Goal: Task Accomplishment & Management: Manage account settings

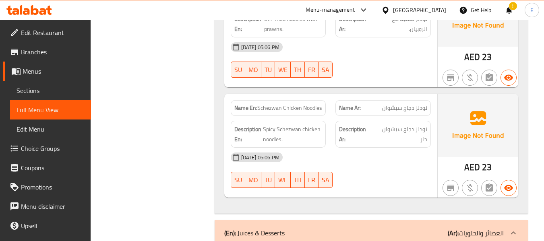
scroll to position [10107, 0]
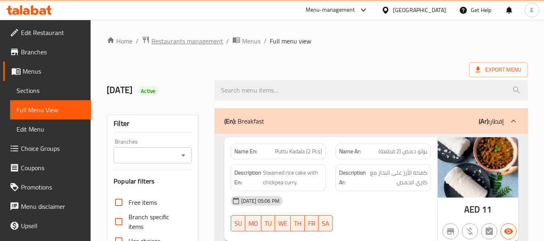
click at [184, 42] on span "Restaurants management" at bounding box center [187, 41] width 72 height 10
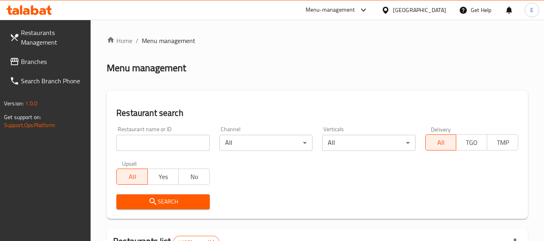
click at [21, 62] on span at bounding box center [15, 62] width 11 height 10
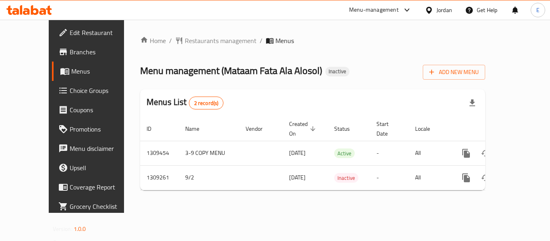
click at [70, 54] on span "Branches" at bounding box center [102, 52] width 64 height 10
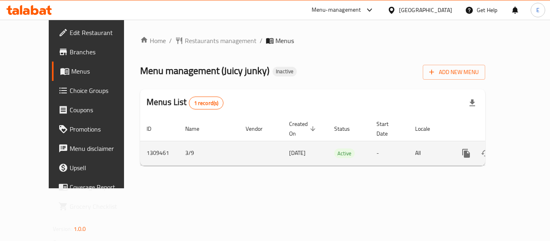
click at [519, 149] on icon "enhanced table" at bounding box center [524, 154] width 10 height 10
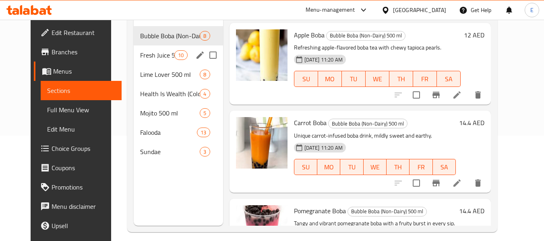
scroll to position [113, 0]
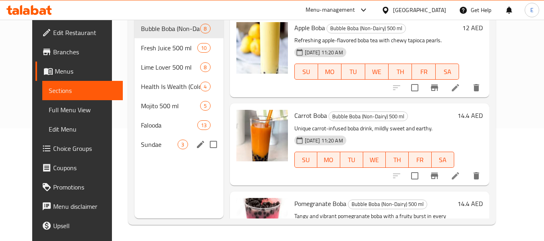
click at [198, 127] on span "13" at bounding box center [204, 126] width 12 height 8
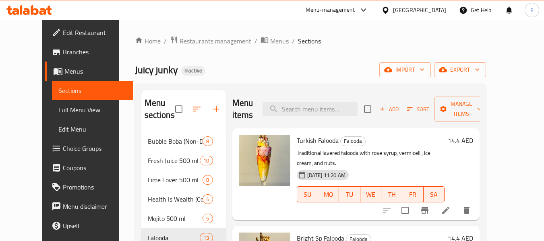
drag, startPoint x: 39, startPoint y: 112, endPoint x: 98, endPoint y: 103, distance: 59.0
click at [58, 112] on span "Full Menu View" at bounding box center [92, 110] width 68 height 10
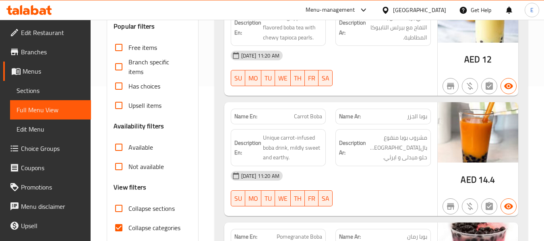
scroll to position [201, 0]
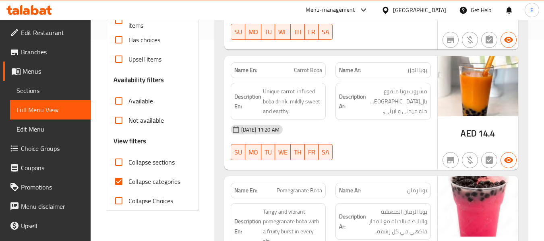
click at [116, 182] on input "Collapse categories" at bounding box center [118, 181] width 19 height 19
checkbox input "false"
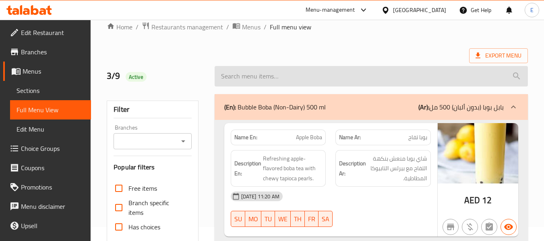
scroll to position [0, 0]
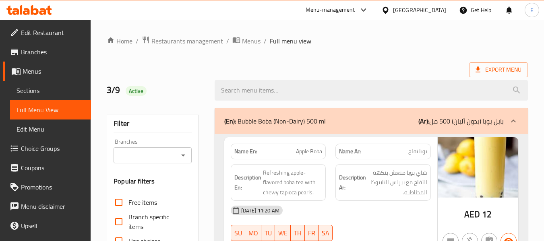
click at [494, 71] on span "Export Menu" at bounding box center [498, 70] width 46 height 10
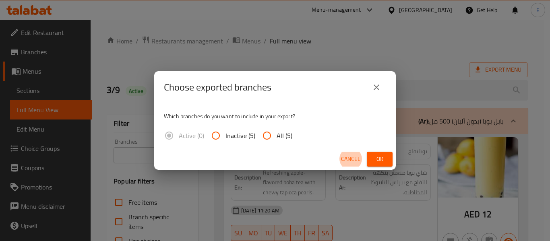
click at [277, 138] on span "All (5)" at bounding box center [285, 136] width 16 height 10
click at [276, 138] on input "All (5)" at bounding box center [266, 135] width 19 height 19
radio input "true"
click at [378, 156] on span "Ok" at bounding box center [379, 159] width 13 height 10
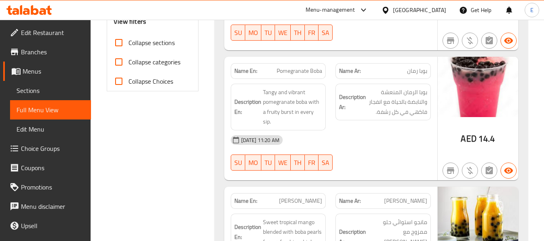
scroll to position [282, 0]
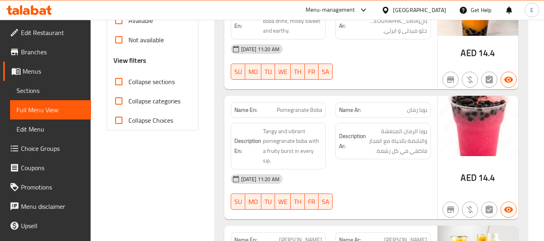
click at [122, 82] on input "Collapse sections" at bounding box center [118, 81] width 19 height 19
checkbox input "true"
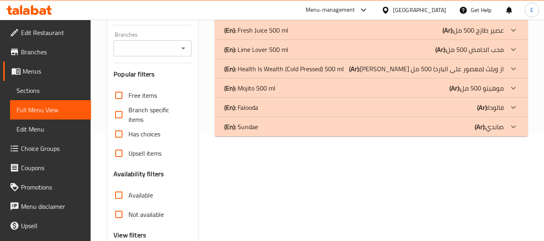
scroll to position [107, 0]
click at [413, 16] on div "(En): Mojito 500 ml (Ar): موهيتو 500 مل" at bounding box center [363, 11] width 279 height 10
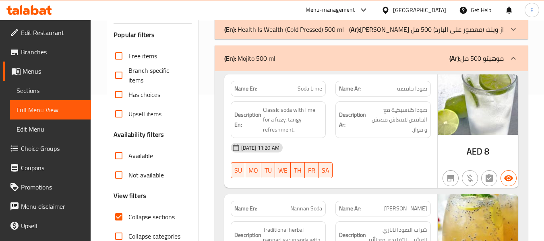
scroll to position [187, 0]
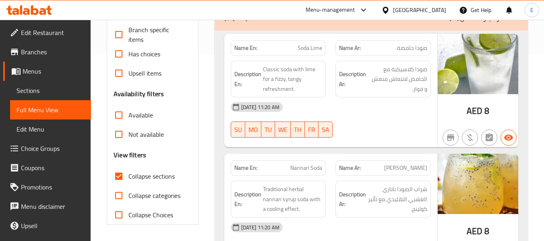
click at [416, 52] on span "صودا حامضة" at bounding box center [412, 48] width 30 height 8
click at [305, 47] on span "Soda Lime" at bounding box center [309, 48] width 25 height 8
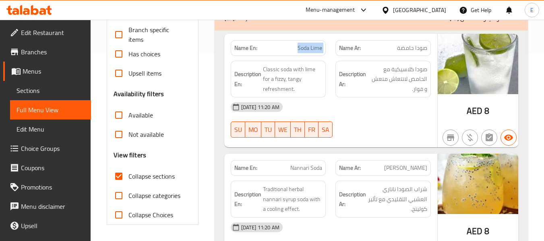
click at [305, 47] on span "Soda Lime" at bounding box center [309, 48] width 25 height 8
click at [384, 116] on div "[DATE] 11:20 AM" at bounding box center [331, 106] width 210 height 19
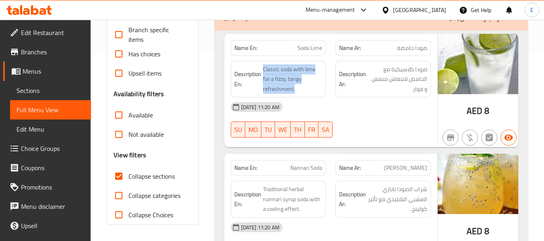
drag, startPoint x: 262, startPoint y: 69, endPoint x: 322, endPoint y: 86, distance: 62.3
click at [322, 86] on h6 "Description En: Classic soda with lime for a fizzy, tangy refreshment." at bounding box center [278, 79] width 88 height 30
click at [322, 86] on span "Classic soda with lime for a fizzy, tangy refreshment." at bounding box center [293, 79] width 60 height 30
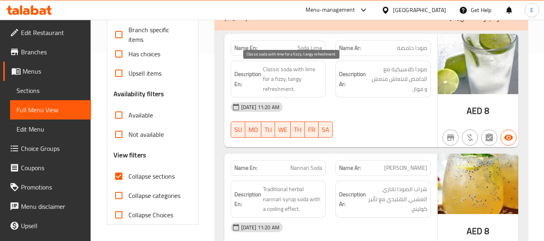
click at [322, 86] on span "Classic soda with lime for a fizzy, tangy refreshment." at bounding box center [293, 79] width 60 height 30
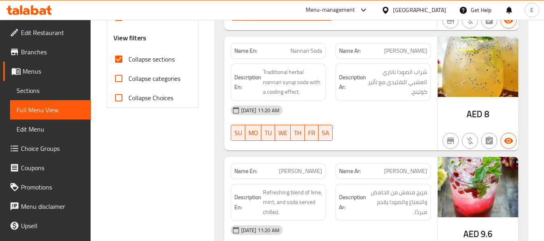
scroll to position [308, 0]
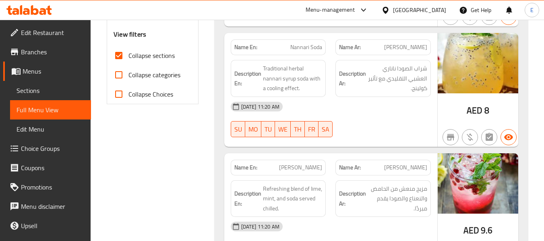
click at [419, 51] on span "[PERSON_NAME]" at bounding box center [405, 47] width 43 height 8
click at [311, 48] on span "Nannari Soda" at bounding box center [306, 47] width 32 height 8
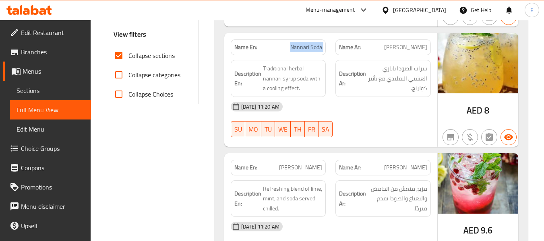
click at [311, 48] on span "Nannari Soda" at bounding box center [306, 47] width 32 height 8
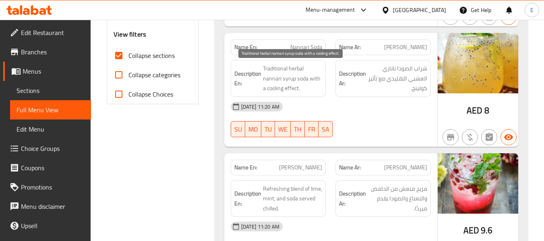
click at [334, 103] on div "[DATE] 11:20 AM" at bounding box center [331, 106] width 210 height 19
drag, startPoint x: 262, startPoint y: 64, endPoint x: 304, endPoint y: 85, distance: 47.0
click at [304, 85] on h6 "Description En: Traditional herbal nannari syrup soda with a cooling effect." at bounding box center [278, 79] width 88 height 30
click at [304, 85] on span "Traditional herbal nannari syrup soda with a cooling effect." at bounding box center [293, 79] width 60 height 30
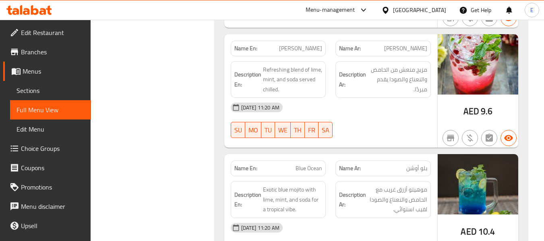
scroll to position [429, 0]
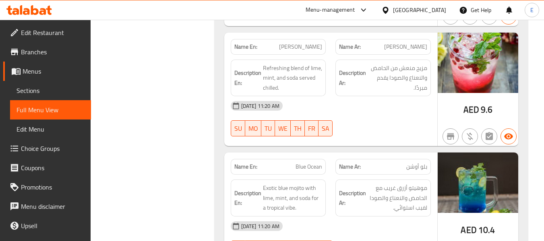
click at [407, 44] on span "[PERSON_NAME]" at bounding box center [405, 47] width 43 height 8
click at [299, 39] on div "Name En: Virgin Mojito" at bounding box center [278, 47] width 95 height 16
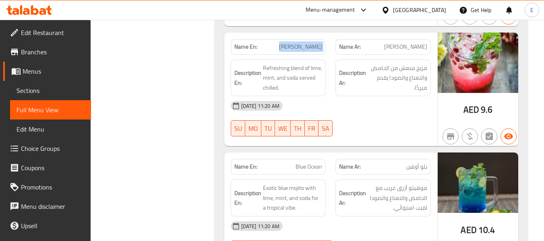
click at [299, 39] on div "Name En: Virgin Mojito" at bounding box center [278, 47] width 95 height 16
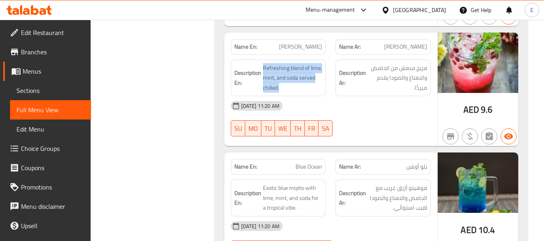
drag, startPoint x: 264, startPoint y: 63, endPoint x: 324, endPoint y: 86, distance: 63.7
click at [324, 86] on div "Description En: Refreshing blend of lime, mint, and soda served chilled." at bounding box center [278, 78] width 95 height 37
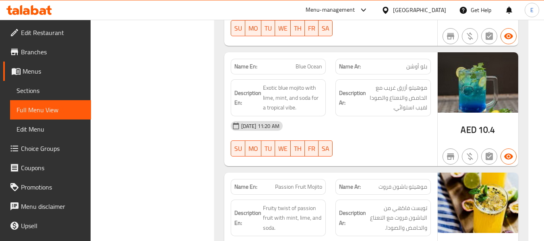
scroll to position [549, 0]
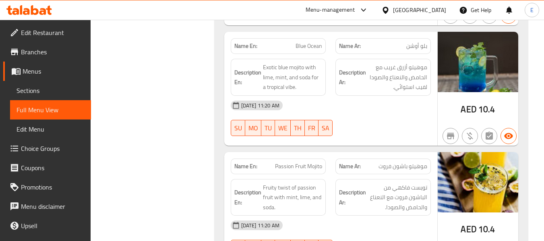
click at [418, 48] on span "بلو أوشن" at bounding box center [416, 46] width 21 height 8
click at [322, 46] on span "Blue Ocean" at bounding box center [308, 46] width 27 height 8
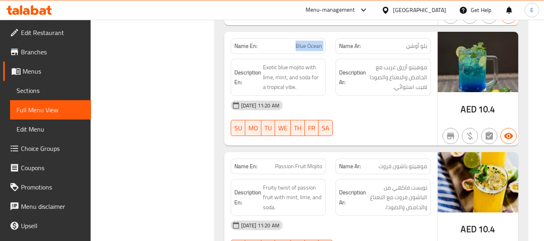
click at [322, 46] on span "Blue Ocean" at bounding box center [308, 46] width 27 height 8
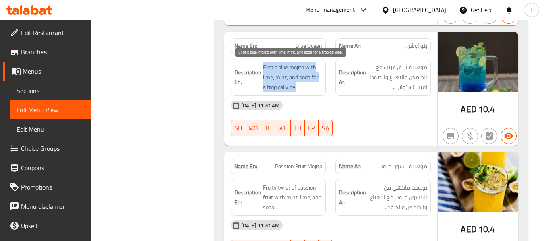
drag, startPoint x: 263, startPoint y: 63, endPoint x: 321, endPoint y: 85, distance: 62.1
click at [321, 85] on span "Exotic blue mojito with lime, mint, and soda for a tropical vibe." at bounding box center [293, 77] width 60 height 30
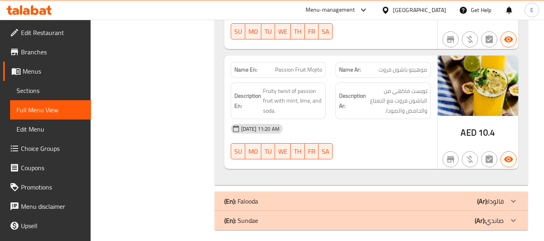
scroll to position [651, 0]
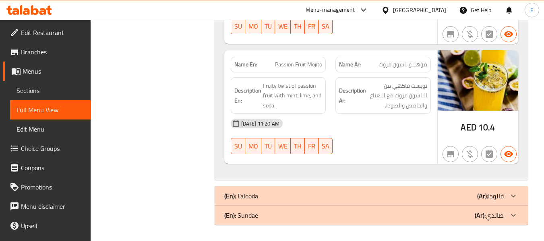
click at [483, 133] on span "10.4" at bounding box center [486, 128] width 17 height 16
click at [300, 65] on span "Passion Fruit Mojito" at bounding box center [298, 64] width 47 height 8
drag, startPoint x: 300, startPoint y: 65, endPoint x: 411, endPoint y: 54, distance: 111.7
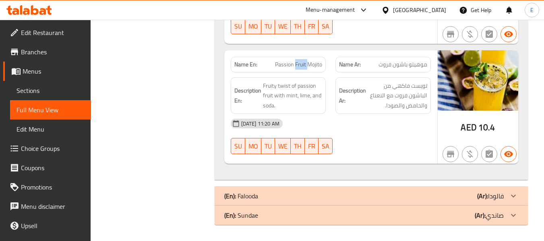
click at [301, 65] on span "Passion Fruit Mojito" at bounding box center [298, 64] width 47 height 8
click at [415, 67] on span "موهيتو باشون فروت" at bounding box center [402, 64] width 49 height 8
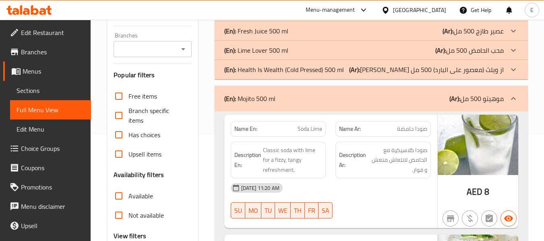
scroll to position [47, 0]
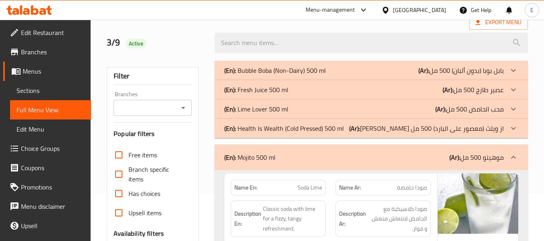
click at [21, 95] on span "Sections" at bounding box center [51, 91] width 68 height 10
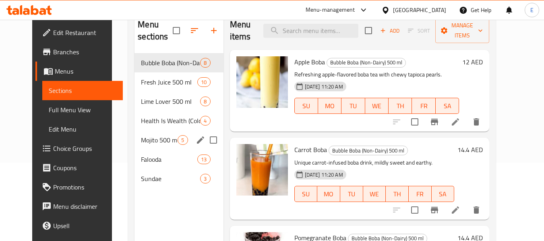
scroll to position [113, 0]
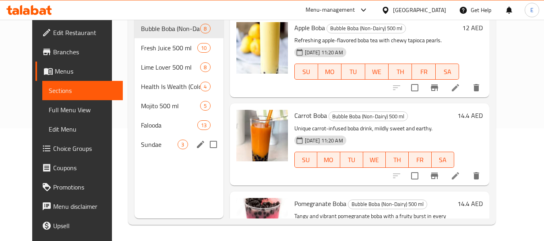
click at [141, 139] on div "Sundae 3" at bounding box center [178, 144] width 89 height 19
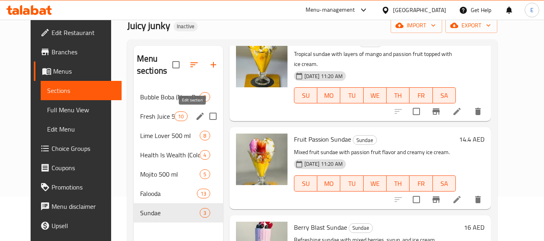
scroll to position [113, 0]
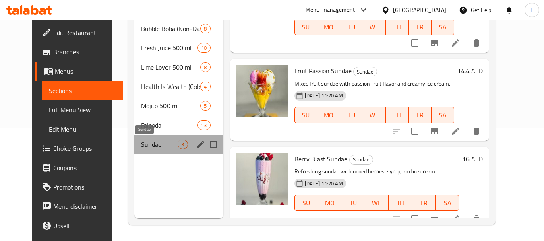
click at [153, 142] on span "Sundae" at bounding box center [159, 145] width 37 height 10
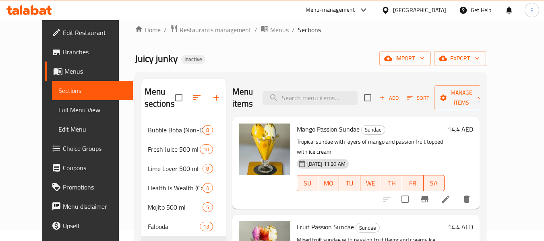
scroll to position [0, 0]
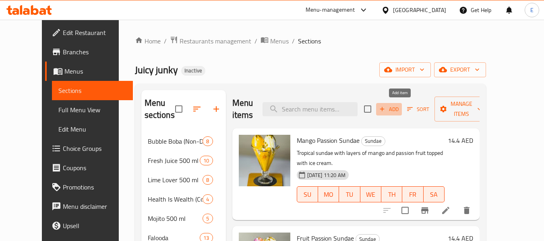
click at [400, 108] on span "Add" at bounding box center [389, 109] width 22 height 9
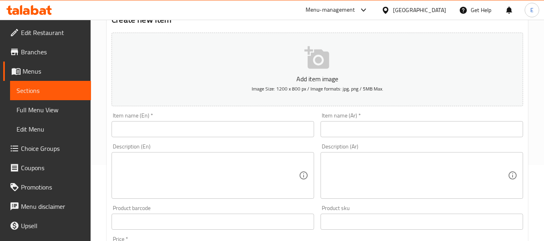
scroll to position [80, 0]
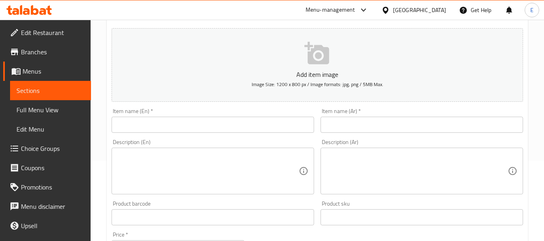
click at [225, 130] on input "text" at bounding box center [212, 125] width 202 height 16
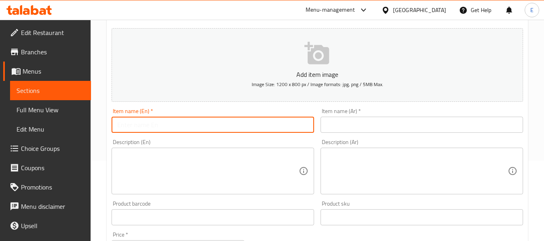
paste input "Red Velvet Sundae"
type input "Red Velvet Sundae"
click at [337, 128] on input "text" at bounding box center [421, 125] width 202 height 16
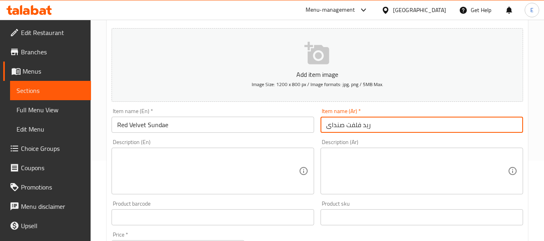
type input "ريد فلفت صنداى"
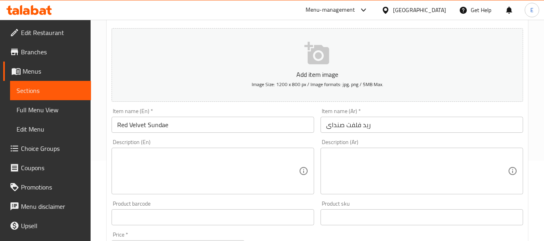
click at [215, 168] on textarea at bounding box center [208, 171] width 182 height 38
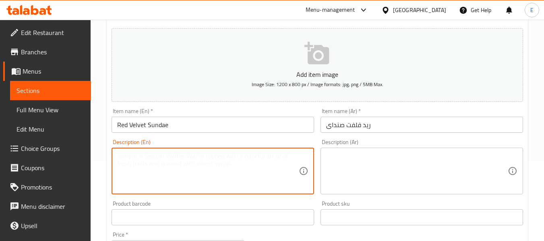
paste textarea "sundae with red velvet cake layers, cream, and ice cream."
type textarea "sundae with red velvet cake layers, cream, and ice cream."
click at [364, 155] on textarea at bounding box center [417, 171] width 182 height 38
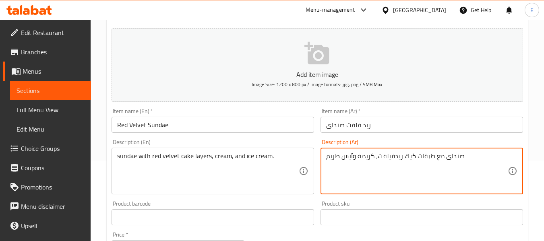
click at [339, 155] on textarea "صنداى مع طبقات كيك ريدفيلفت، كريمة وآيس طريم" at bounding box center [417, 171] width 182 height 38
type textarea "صنداى مع طبقات [PERSON_NAME]، كريمة و[PERSON_NAME]"
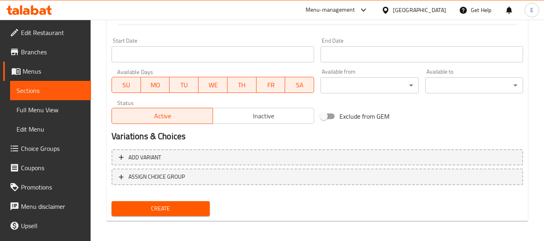
scroll to position [328, 0]
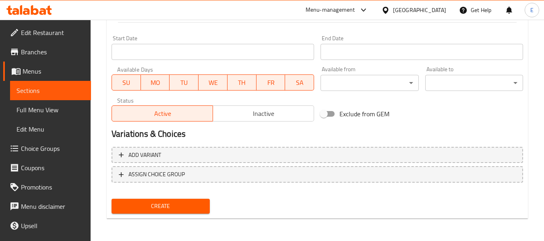
click at [190, 211] on span "Create" at bounding box center [160, 206] width 85 height 10
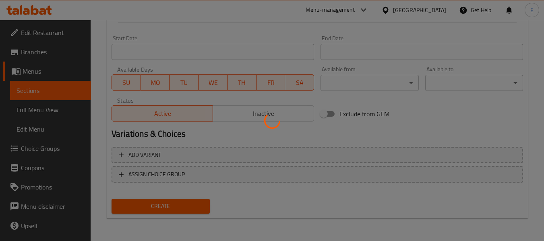
click at [190, 211] on div at bounding box center [272, 120] width 544 height 241
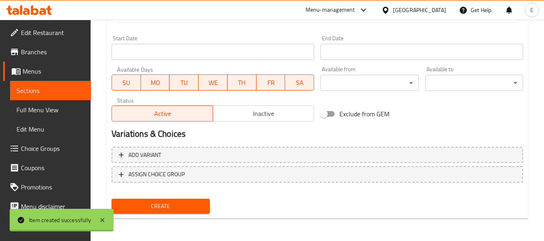
click at [190, 211] on div at bounding box center [272, 120] width 544 height 241
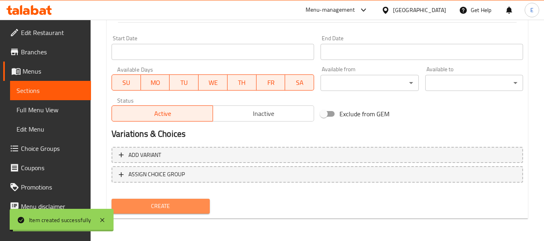
click at [190, 211] on span "Create" at bounding box center [160, 206] width 85 height 10
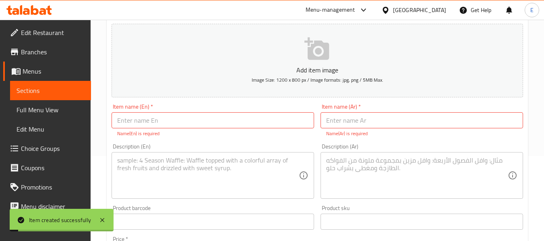
click at [190, 211] on div "Product barcode Product barcode" at bounding box center [212, 217] width 202 height 25
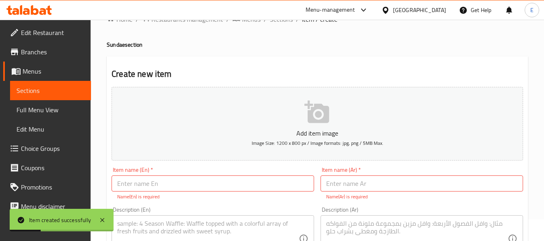
scroll to position [0, 0]
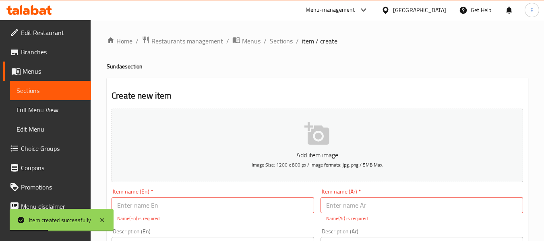
click at [287, 44] on span "Sections" at bounding box center [281, 41] width 23 height 10
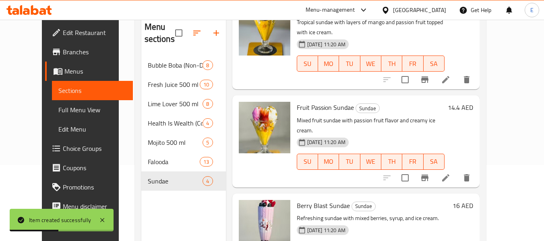
scroll to position [113, 0]
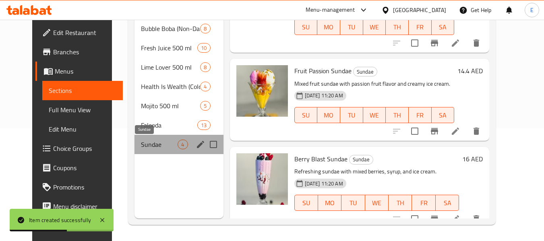
click at [162, 140] on span "Sundae" at bounding box center [159, 145] width 37 height 10
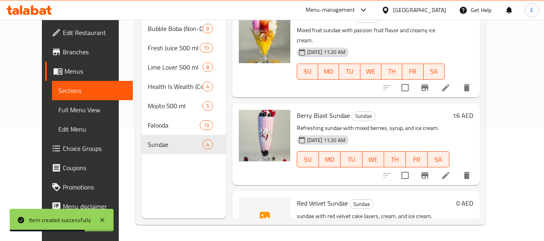
scroll to position [143, 0]
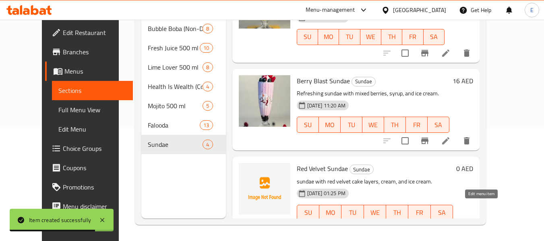
click at [450, 224] on icon at bounding box center [446, 229] width 10 height 10
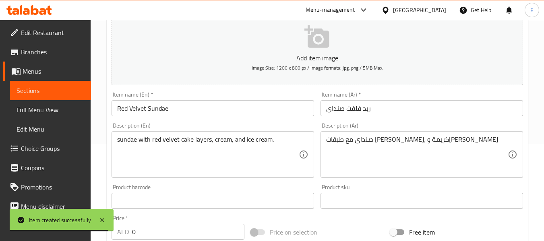
scroll to position [121, 0]
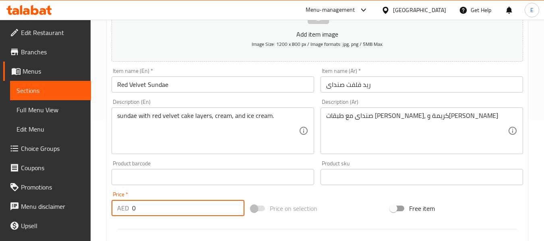
click at [157, 201] on input "0" at bounding box center [188, 208] width 112 height 16
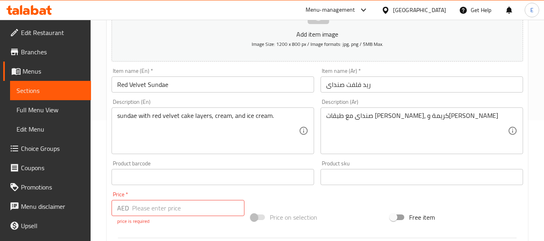
click at [142, 211] on input "number" at bounding box center [188, 208] width 112 height 16
paste input "14.4"
type input "14.4"
click at [221, 190] on div "Price   * AED 14.4 Price * price is required" at bounding box center [177, 208] width 139 height 40
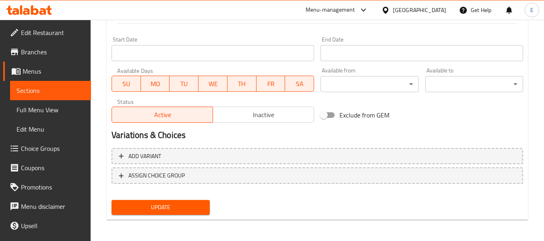
scroll to position [328, 0]
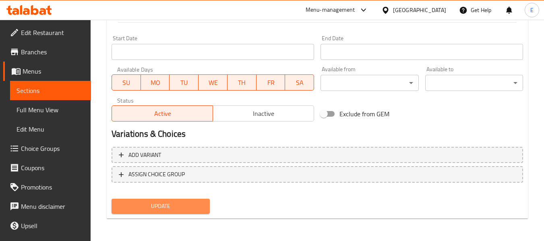
click at [194, 205] on span "Update" at bounding box center [160, 206] width 85 height 10
click at [194, 205] on div at bounding box center [272, 120] width 544 height 241
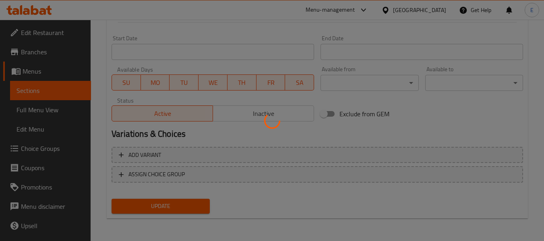
click at [194, 205] on div at bounding box center [272, 120] width 544 height 241
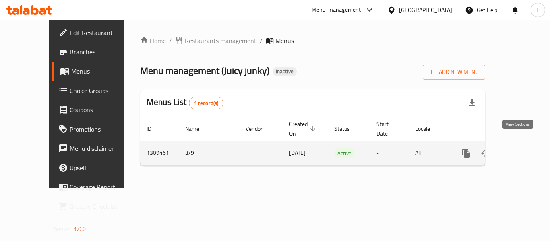
click at [519, 149] on icon "enhanced table" at bounding box center [524, 154] width 10 height 10
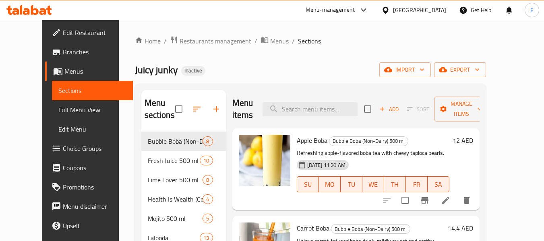
click at [52, 116] on link "Full Menu View" at bounding box center [92, 109] width 81 height 19
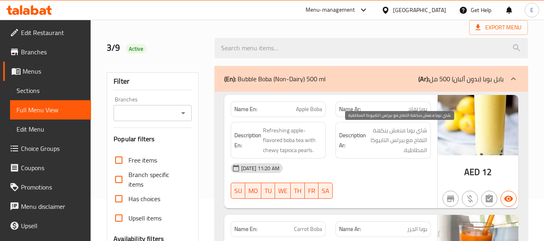
scroll to position [40, 0]
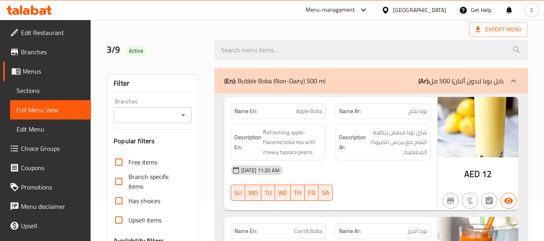
click at [387, 80] on div "(En): Bubble Boba (Non-Dairy) 500 ml (Ar): بابل بوبا (بدون ألبان) 500 مل" at bounding box center [363, 81] width 279 height 10
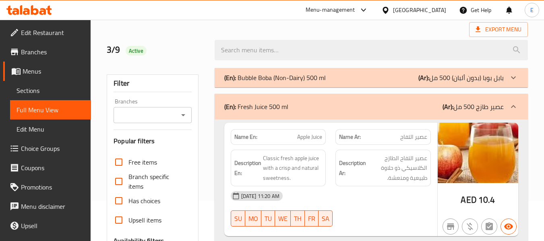
click at [390, 106] on div "(En): Fresh Juice 500 ml (Ar): عصير طازج 500 مل" at bounding box center [363, 107] width 279 height 10
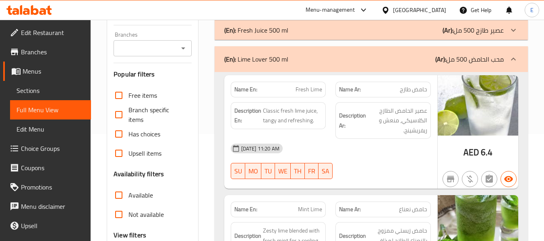
scroll to position [121, 0]
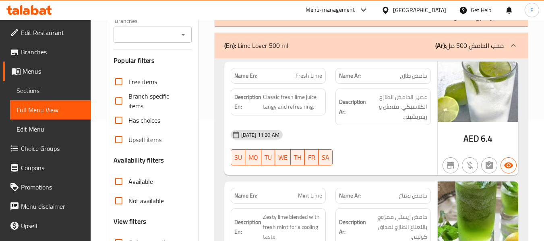
click at [300, 78] on span "Fresh Lime" at bounding box center [308, 76] width 27 height 8
click at [412, 74] on span "حامض طازج" at bounding box center [413, 76] width 27 height 8
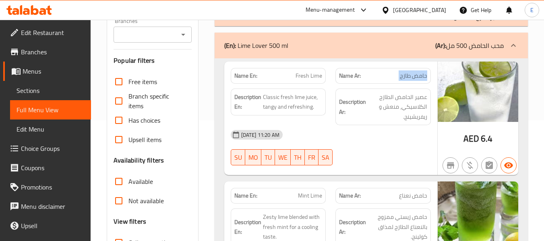
click at [412, 74] on span "حامض طازج" at bounding box center [413, 76] width 27 height 8
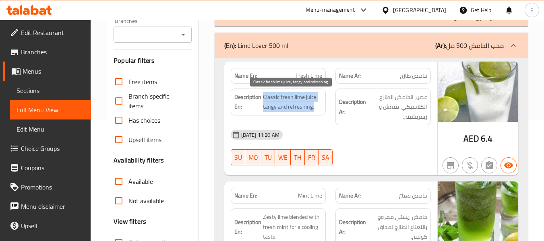
drag, startPoint x: 263, startPoint y: 97, endPoint x: 318, endPoint y: 109, distance: 56.4
click at [318, 109] on span "Classic fresh lime juice, tangy and refreshing." at bounding box center [293, 102] width 60 height 20
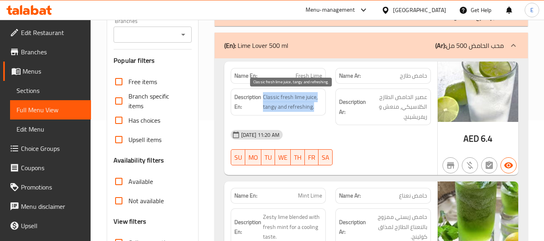
click at [318, 109] on span "Classic fresh lime juice, tangy and refreshing." at bounding box center [293, 102] width 60 height 20
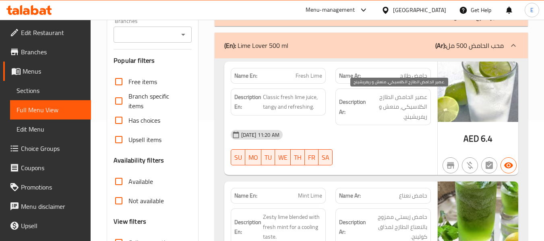
click at [408, 107] on span "عصير الحامض الطازج الكلاسيكي، منعش و ريفريشينج." at bounding box center [397, 107] width 60 height 30
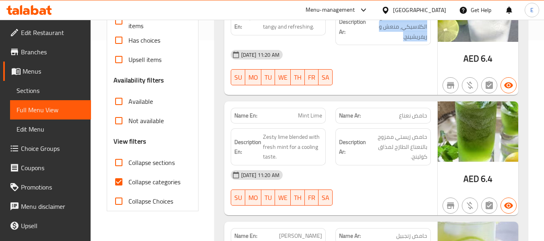
scroll to position [241, 0]
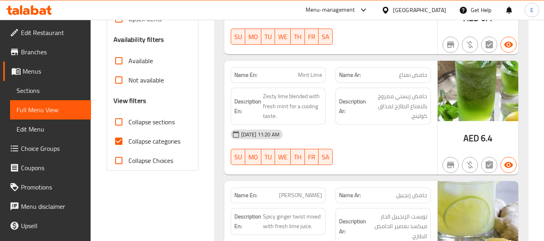
click at [475, 138] on span "AED" at bounding box center [471, 138] width 16 height 16
click at [421, 80] on div "Name Ar: حامض نعناع" at bounding box center [382, 75] width 95 height 16
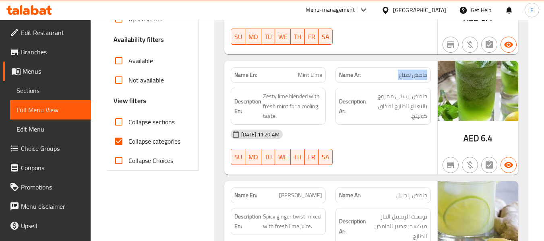
click at [421, 80] on div "Name Ar: حامض نعناع" at bounding box center [382, 75] width 95 height 16
click at [303, 73] on span "Mint Lime" at bounding box center [310, 75] width 24 height 8
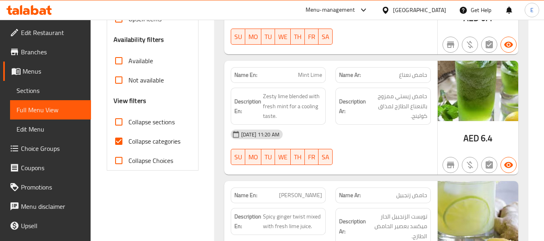
click at [349, 144] on div "[DATE] 11:20 AM" at bounding box center [331, 134] width 210 height 19
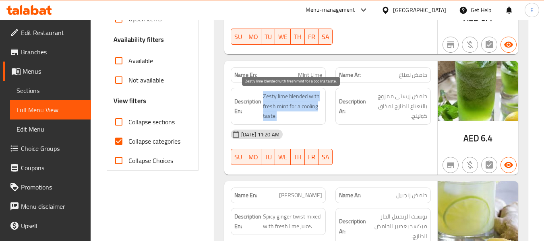
drag, startPoint x: 263, startPoint y: 93, endPoint x: 318, endPoint y: 116, distance: 59.2
click at [318, 116] on span "Zesty lime blended with fresh mint for a cooling taste." at bounding box center [293, 106] width 60 height 30
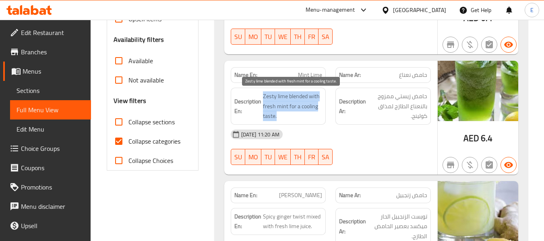
click at [318, 116] on span "Zesty lime blended with fresh mint for a cooling taste." at bounding box center [293, 106] width 60 height 30
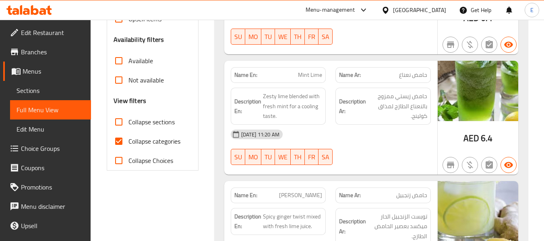
click at [379, 134] on div "[DATE] 11:20 AM" at bounding box center [331, 134] width 210 height 19
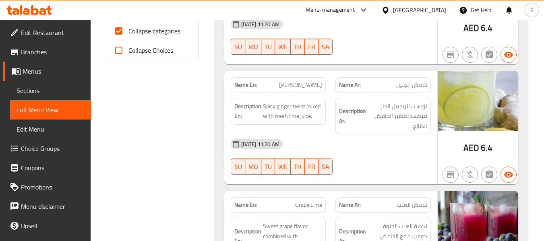
scroll to position [362, 0]
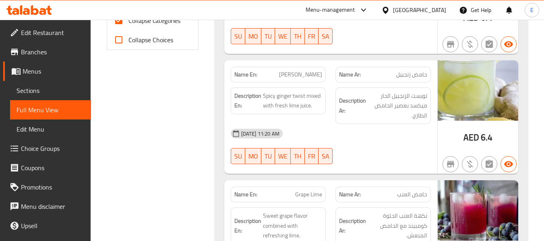
click at [473, 139] on span "AED" at bounding box center [471, 138] width 16 height 16
click at [409, 79] on span "حامض زنجبيل" at bounding box center [411, 74] width 31 height 8
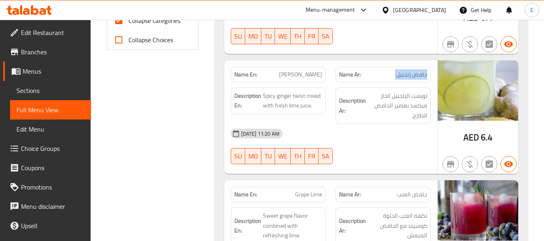
click at [409, 79] on span "حامض زنجبيل" at bounding box center [411, 74] width 31 height 8
click at [316, 73] on span "[PERSON_NAME]" at bounding box center [300, 74] width 43 height 8
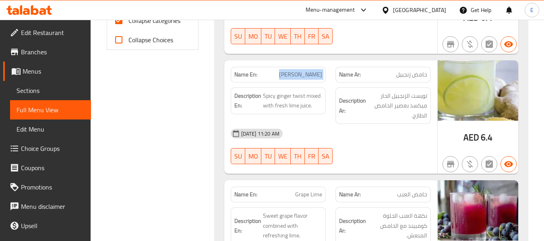
click at [316, 73] on span "[PERSON_NAME]" at bounding box center [300, 74] width 43 height 8
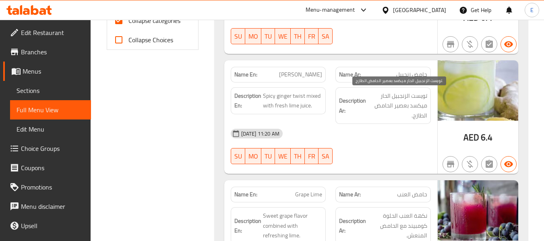
click at [383, 120] on span "تويست الزنجبيل الحار ميكسد بعصير الحامض الطازج." at bounding box center [397, 106] width 60 height 30
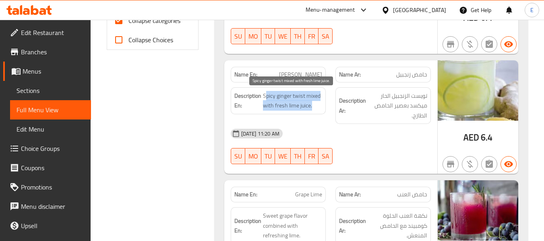
drag, startPoint x: 265, startPoint y: 93, endPoint x: 322, endPoint y: 104, distance: 57.8
click at [322, 104] on span "Spicy ginger twist mixed with fresh lime juice." at bounding box center [293, 101] width 60 height 20
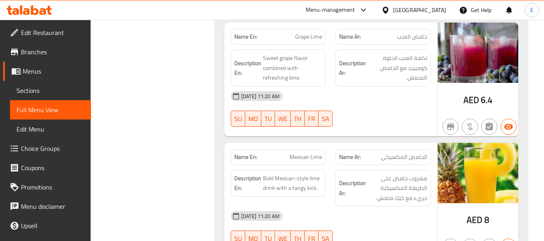
scroll to position [523, 0]
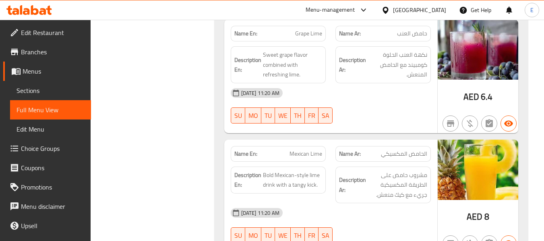
click at [418, 31] on span "حامض العنب" at bounding box center [412, 33] width 30 height 8
click at [308, 31] on span "Grape Lime" at bounding box center [308, 33] width 27 height 8
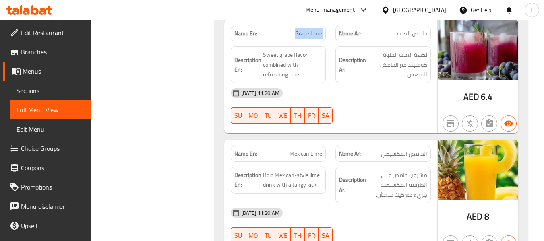
click at [308, 31] on span "Grape Lime" at bounding box center [308, 33] width 27 height 8
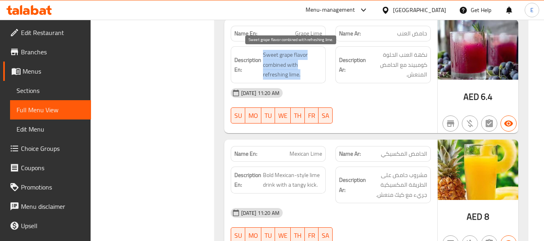
drag, startPoint x: 260, startPoint y: 50, endPoint x: 307, endPoint y: 76, distance: 53.3
click at [307, 76] on h6 "Description En: Sweet grape flavor combined with refreshing lime." at bounding box center [278, 65] width 88 height 30
click at [307, 76] on span "Sweet grape flavor combined with refreshing lime." at bounding box center [293, 65] width 60 height 30
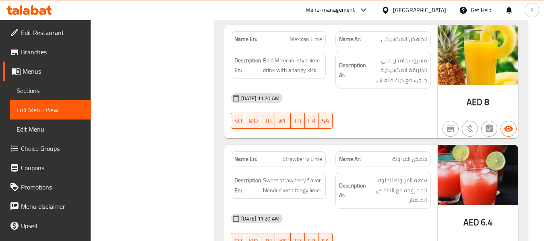
scroll to position [644, 0]
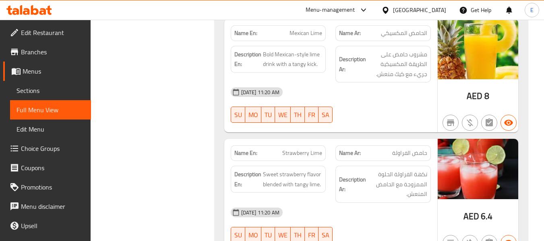
click at [398, 35] on span "الحامض المكسيكي" at bounding box center [404, 33] width 46 height 8
click at [322, 33] on span "Mexican Lime" at bounding box center [305, 33] width 33 height 8
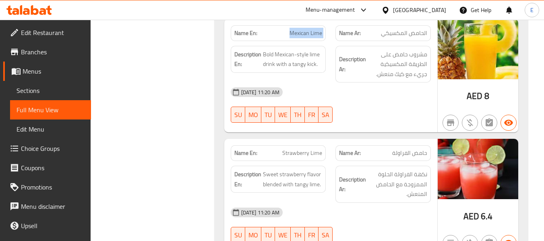
click at [322, 33] on span "Mexican Lime" at bounding box center [305, 33] width 33 height 8
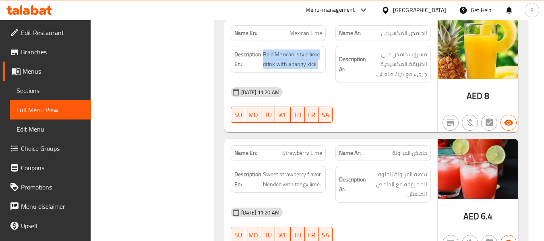
drag, startPoint x: 263, startPoint y: 55, endPoint x: 325, endPoint y: 63, distance: 62.5
click at [325, 63] on div "Description En: Bold Mexican-style lime drink with a tangy kick." at bounding box center [278, 59] width 95 height 27
click at [325, 62] on div "Description En: Bold Mexican-style lime drink with a tangy kick." at bounding box center [278, 59] width 95 height 27
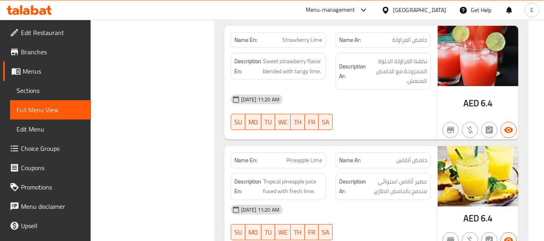
scroll to position [765, 0]
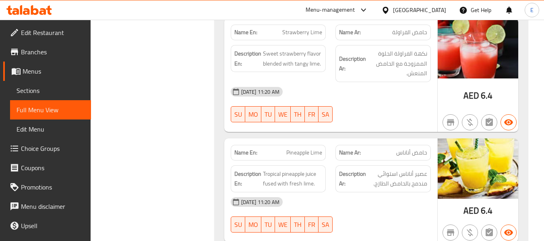
click at [401, 33] on span "حامض الفراولة" at bounding box center [409, 32] width 35 height 8
click at [311, 31] on span "Strawberry Lime" at bounding box center [302, 32] width 40 height 8
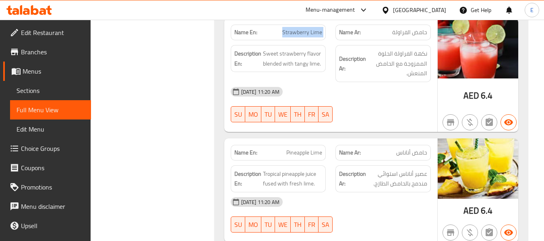
click at [311, 31] on span "Strawberry Lime" at bounding box center [302, 32] width 40 height 8
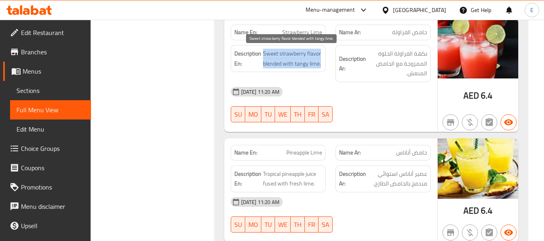
drag, startPoint x: 262, startPoint y: 52, endPoint x: 320, endPoint y: 64, distance: 60.1
click at [320, 64] on h6 "Description En: Sweet strawberry flavor blended with tangy lime." at bounding box center [278, 59] width 88 height 20
click at [320, 64] on span "Sweet strawberry flavor blended with tangy lime." at bounding box center [293, 59] width 60 height 20
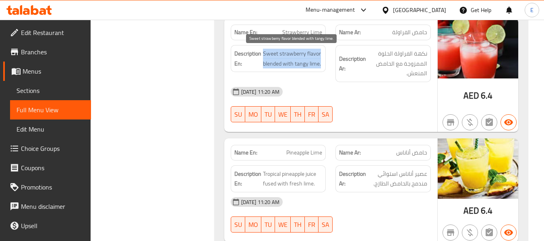
click at [320, 64] on span "Sweet strawberry flavor blended with tangy lime." at bounding box center [293, 59] width 60 height 20
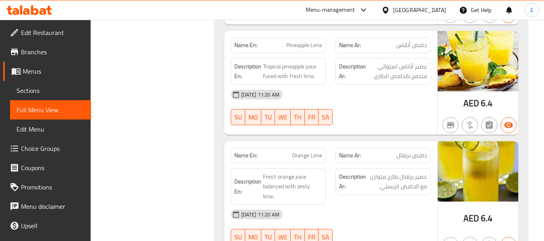
scroll to position [885, 0]
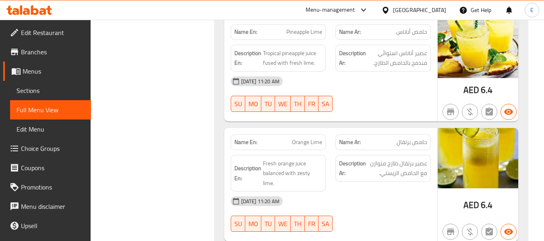
click at [419, 37] on div "Name Ar: حامض أناناس" at bounding box center [382, 32] width 95 height 16
click at [289, 41] on div "Description En: Tropical pineapple juice fused with fresh lime." at bounding box center [278, 58] width 105 height 37
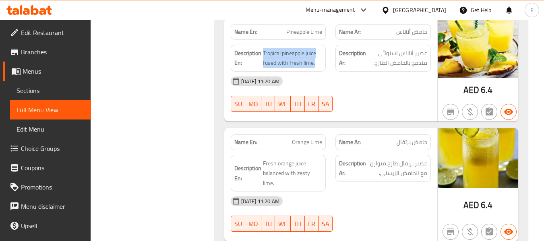
click at [289, 41] on div "Description En: Tropical pineapple juice fused with fresh lime." at bounding box center [278, 58] width 105 height 37
click at [293, 33] on span "Pineapple Lime" at bounding box center [304, 32] width 36 height 8
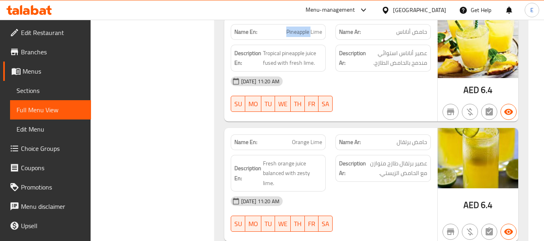
click at [293, 33] on span "Pineapple Lime" at bounding box center [304, 32] width 36 height 8
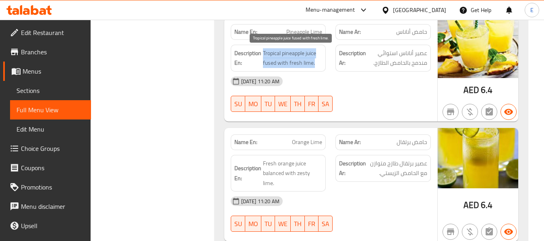
drag, startPoint x: 262, startPoint y: 49, endPoint x: 319, endPoint y: 60, distance: 57.8
click at [319, 60] on h6 "Description En: Tropical pineapple juice fused with fresh lime." at bounding box center [278, 58] width 88 height 20
click at [319, 60] on span "Tropical pineapple juice fused with fresh lime." at bounding box center [293, 58] width 60 height 20
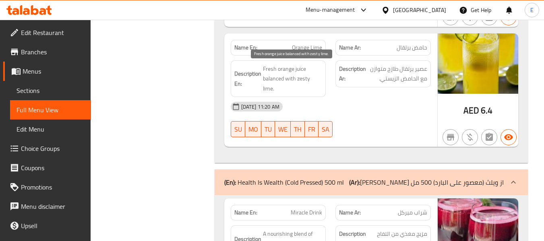
scroll to position [966, 0]
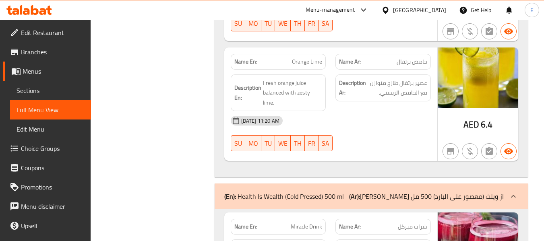
click at [313, 61] on span "Orange Lime" at bounding box center [307, 62] width 30 height 8
click at [413, 64] on span "حامض برتقال" at bounding box center [411, 62] width 31 height 8
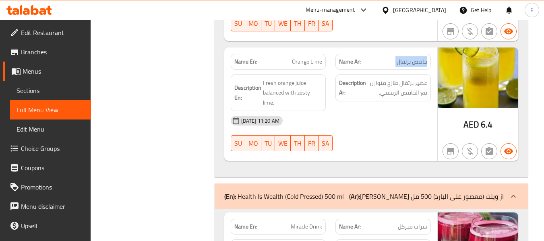
click at [413, 64] on span "حامض برتقال" at bounding box center [411, 62] width 31 height 8
click at [401, 90] on span "عصير برتقال طازج متوازن مع الحامض الزيستي." at bounding box center [397, 88] width 60 height 20
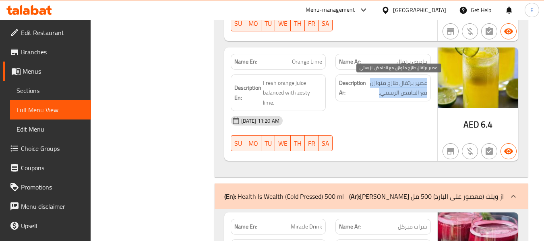
click at [401, 90] on span "عصير برتقال طازج متوازن مع الحامض الزيستي." at bounding box center [397, 88] width 60 height 20
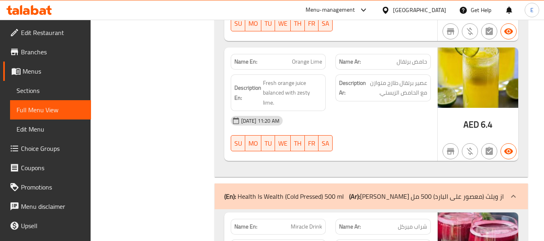
click at [308, 72] on div "Description En: Fresh orange juice balanced with zesty lime." at bounding box center [278, 93] width 105 height 47
click at [394, 86] on span "عصير برتقال طازج متوازن مع الحامض الزيستي." at bounding box center [397, 88] width 60 height 20
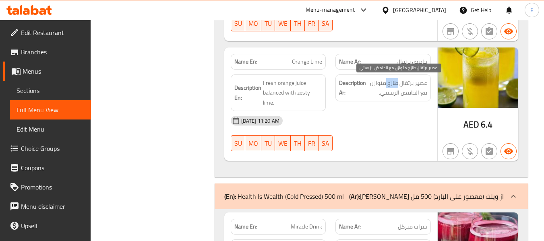
click at [394, 86] on span "عصير برتقال طازج متوازن مع الحامض الزيستي." at bounding box center [397, 88] width 60 height 20
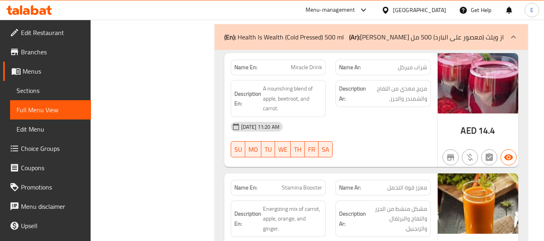
scroll to position [1127, 0]
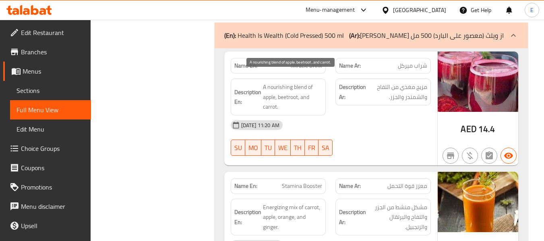
click at [264, 82] on span "A nourishing blend of apple, beetroot, and carrot." at bounding box center [293, 97] width 60 height 30
drag, startPoint x: 263, startPoint y: 78, endPoint x: 314, endPoint y: 94, distance: 52.7
click at [314, 94] on span "A nourishing blend of apple, beetroot, and carrot." at bounding box center [293, 97] width 60 height 30
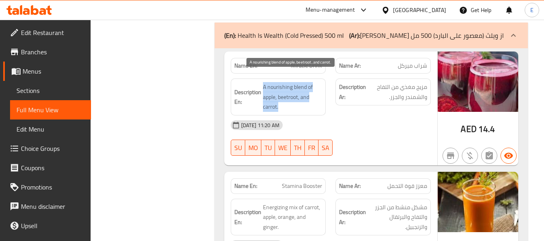
click at [314, 94] on span "A nourishing blend of apple, beetroot, and carrot." at bounding box center [293, 97] width 60 height 30
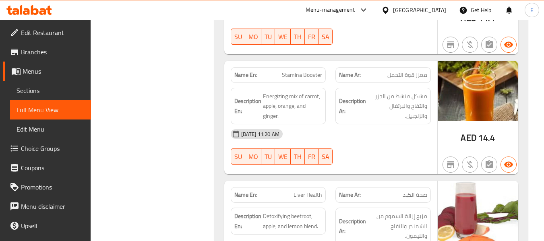
scroll to position [1248, 0]
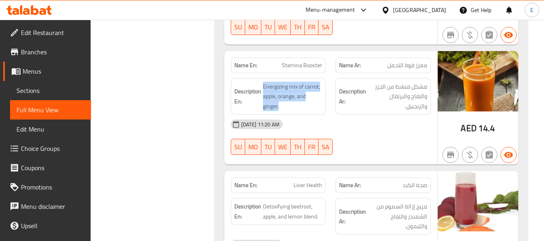
drag, startPoint x: 261, startPoint y: 72, endPoint x: 324, endPoint y: 98, distance: 67.9
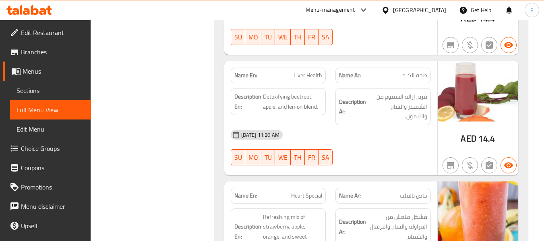
scroll to position [1368, 0]
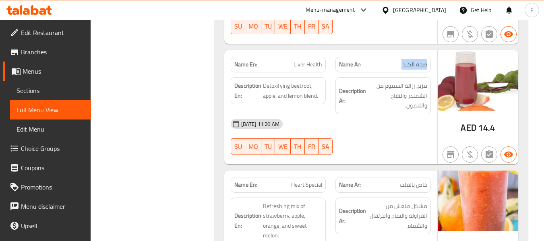
drag, startPoint x: 264, startPoint y: 75, endPoint x: 323, endPoint y: 86, distance: 60.2
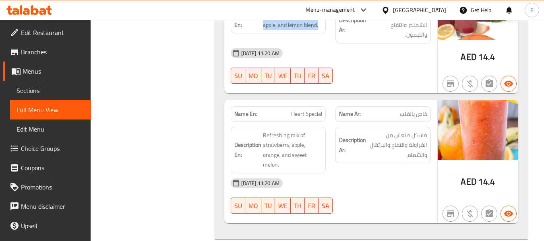
scroll to position [1489, 0]
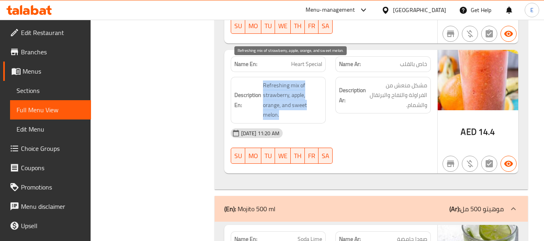
drag, startPoint x: 257, startPoint y: 61, endPoint x: 311, endPoint y: 94, distance: 62.9
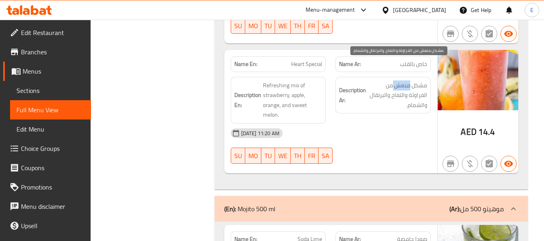
click at [400, 80] on span "مشكل منعش من الفراولة والتفاح والبرتقال والشمام." at bounding box center [397, 95] width 60 height 30
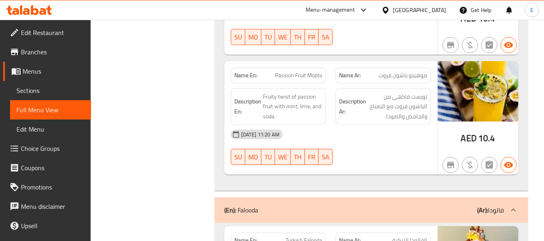
scroll to position [2133, 0]
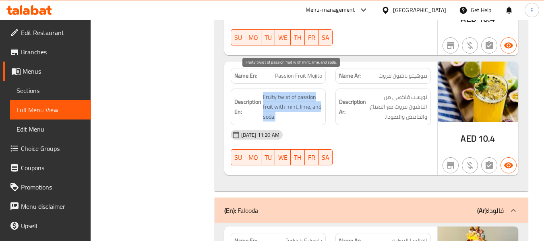
drag, startPoint x: 263, startPoint y: 69, endPoint x: 320, endPoint y: 93, distance: 62.2
click at [320, 93] on span "Fruity twist of passion fruit with mint, lime, and soda." at bounding box center [293, 107] width 60 height 30
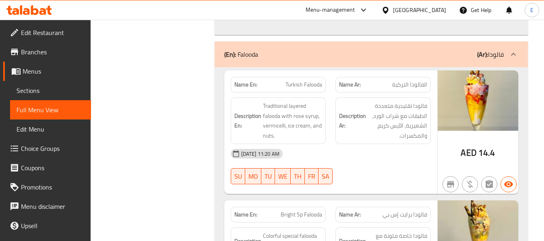
scroll to position [2294, 0]
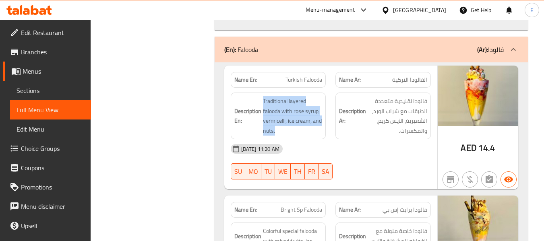
drag, startPoint x: 260, startPoint y: 79, endPoint x: 322, endPoint y: 110, distance: 69.8
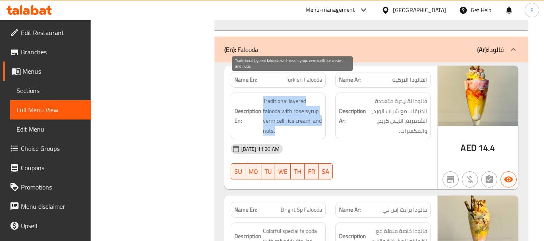
click at [322, 110] on span "Traditional layered falooda with rose syrup, vermicelli, ice cream, and nuts." at bounding box center [293, 115] width 60 height 39
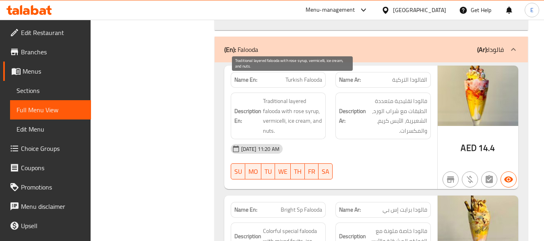
click at [322, 110] on span "Traditional layered falooda with rose syrup, vermicelli, ice cream, and nuts." at bounding box center [293, 115] width 60 height 39
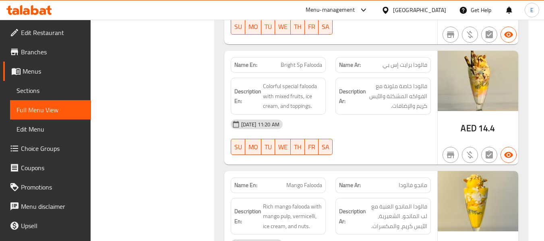
scroll to position [2455, 0]
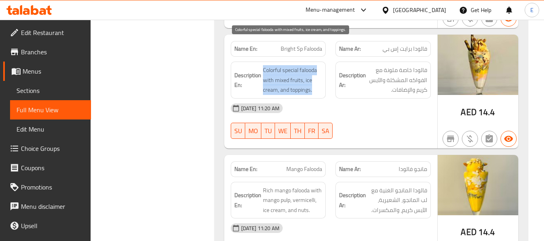
drag, startPoint x: 258, startPoint y: 43, endPoint x: 316, endPoint y: 68, distance: 63.8
click at [316, 68] on span "Colorful special falooda with mixed fruits, ice cream, and toppings." at bounding box center [293, 80] width 60 height 30
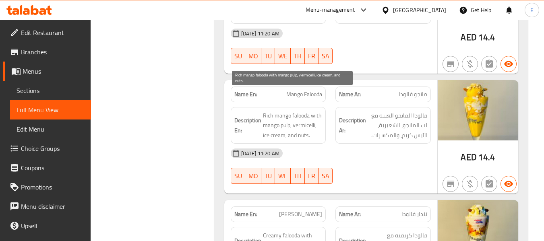
scroll to position [2576, 0]
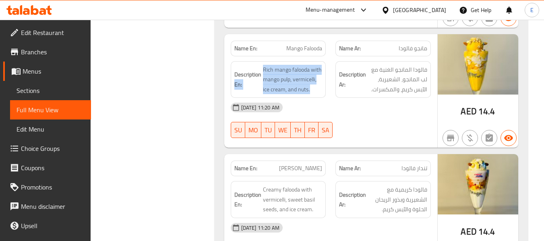
drag, startPoint x: 261, startPoint y: 48, endPoint x: 324, endPoint y: 66, distance: 66.1
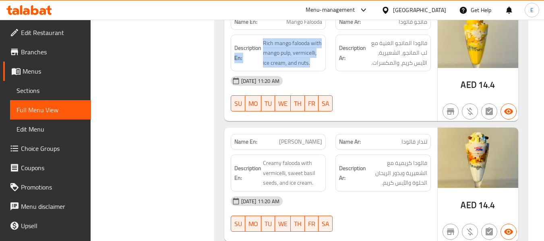
scroll to position [2656, 0]
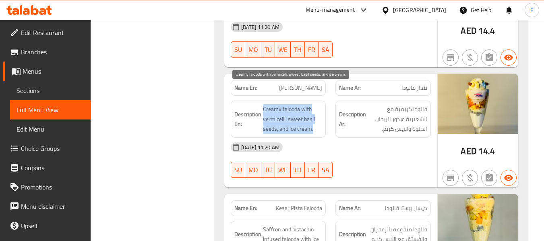
drag, startPoint x: 263, startPoint y: 86, endPoint x: 322, endPoint y: 110, distance: 63.3
click at [322, 110] on span "Creamy falooda with vermicelli, sweet basil seeds, and ice cream." at bounding box center [293, 119] width 60 height 30
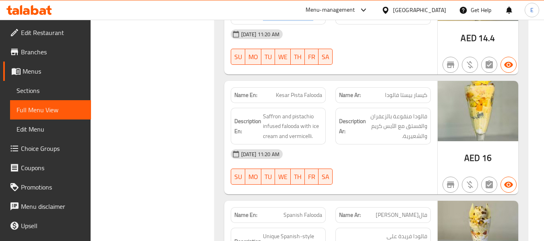
scroll to position [2777, 0]
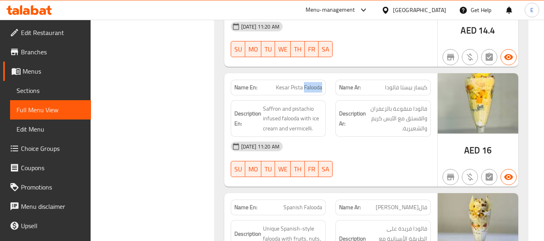
drag, startPoint x: 373, startPoint y: 121, endPoint x: 223, endPoint y: 57, distance: 162.8
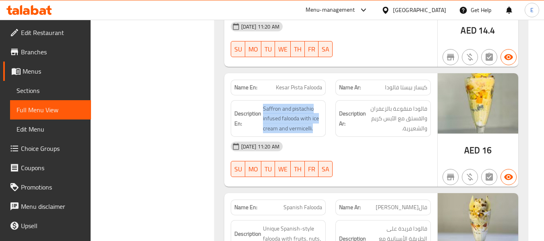
drag, startPoint x: 262, startPoint y: 86, endPoint x: 317, endPoint y: 114, distance: 62.1
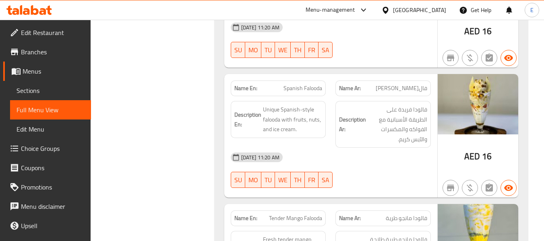
scroll to position [2898, 0]
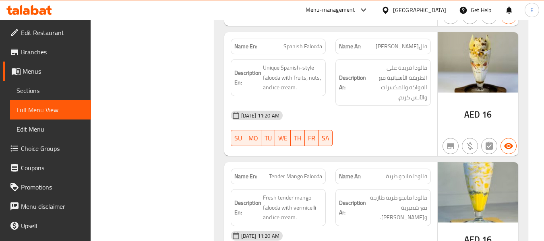
click at [285, 19] on div "Menu-management United Arab Emirates Get Help E" at bounding box center [272, 9] width 544 height 19
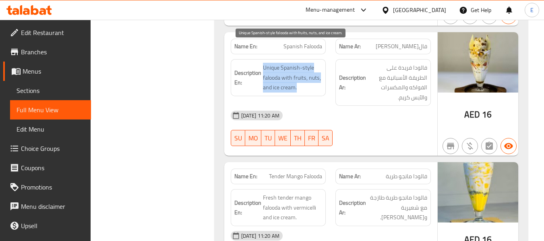
drag, startPoint x: 262, startPoint y: 42, endPoint x: 316, endPoint y: 65, distance: 59.2
click at [316, 65] on span "Unique Spanish-style falooda with fruits, nuts, and ice cream." at bounding box center [293, 78] width 60 height 30
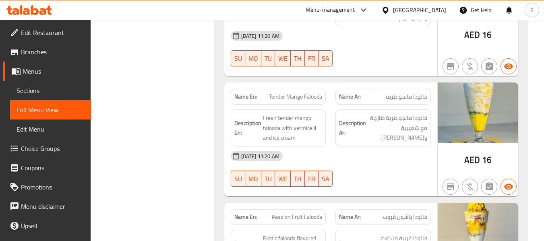
scroll to position [3059, 0]
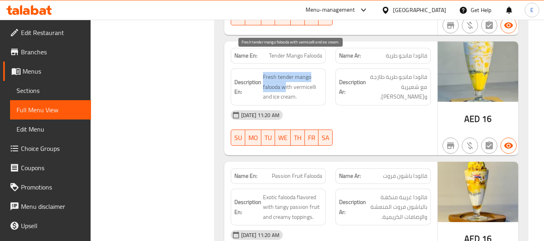
drag, startPoint x: 261, startPoint y: 52, endPoint x: 284, endPoint y: 68, distance: 28.2
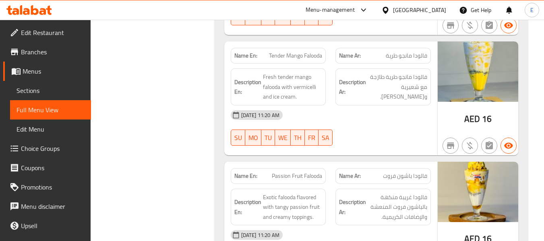
click at [385, 72] on span "فالودا مانجو طرية طازجة مع شعيرية و[PERSON_NAME]." at bounding box center [397, 87] width 60 height 30
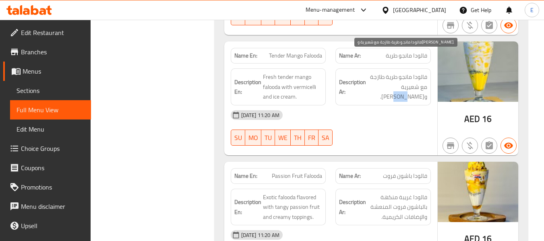
click at [385, 72] on span "فالودا مانجو طرية طازجة مع شعيرية و[PERSON_NAME]." at bounding box center [397, 87] width 60 height 30
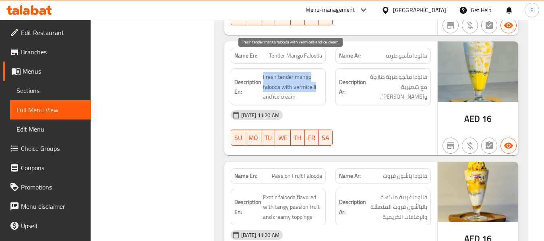
drag, startPoint x: 262, startPoint y: 55, endPoint x: 320, endPoint y: 70, distance: 59.8
click at [320, 72] on span "Fresh tender mango falooda with vermicelli and ice cream." at bounding box center [293, 87] width 60 height 30
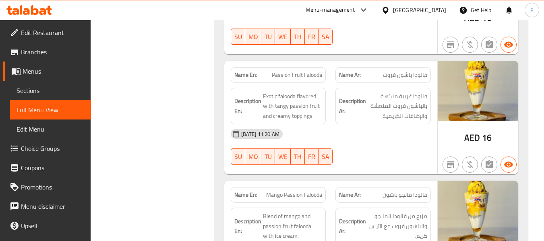
scroll to position [3180, 0]
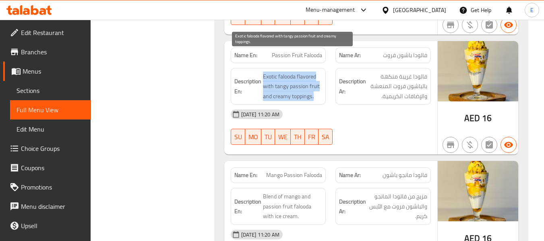
drag, startPoint x: 280, startPoint y: 52, endPoint x: 322, endPoint y: 78, distance: 48.6
click at [322, 78] on span "Exotic falooda flavored with tangy passion fruit and creamy toppings." at bounding box center [293, 87] width 60 height 30
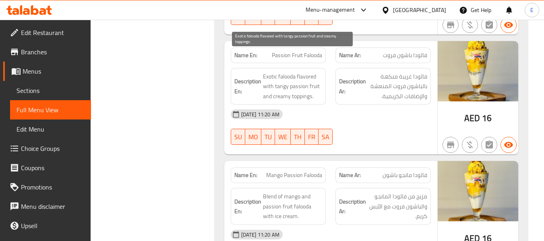
click at [322, 78] on span "Exotic falooda flavored with tangy passion fruit and creamy toppings." at bounding box center [293, 87] width 60 height 30
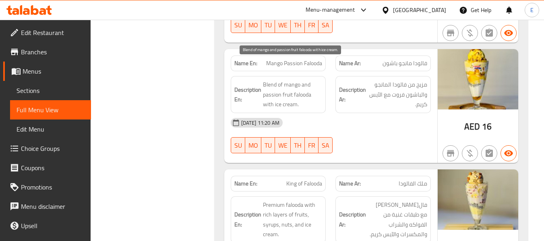
scroll to position [3300, 0]
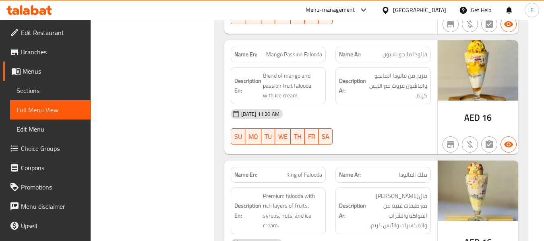
click at [387, 107] on div "03-09-2025 11:20 AM SU MO TU WE TH FR SA" at bounding box center [331, 126] width 210 height 45
click at [414, 50] on span "فالودا مانجو باشون" at bounding box center [404, 54] width 45 height 8
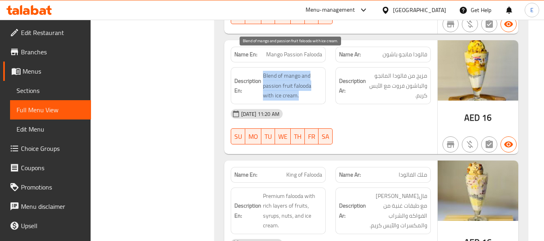
drag, startPoint x: 260, startPoint y: 52, endPoint x: 312, endPoint y: 78, distance: 58.5
click at [312, 78] on h6 "Description En: Blend of mango and passion fruit falooda with ice cream." at bounding box center [278, 86] width 88 height 30
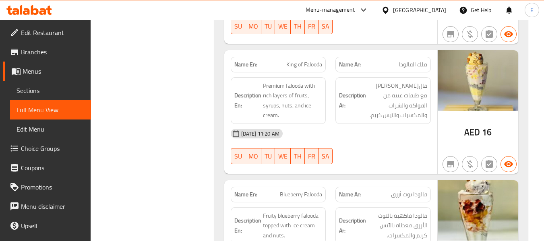
scroll to position [3421, 0]
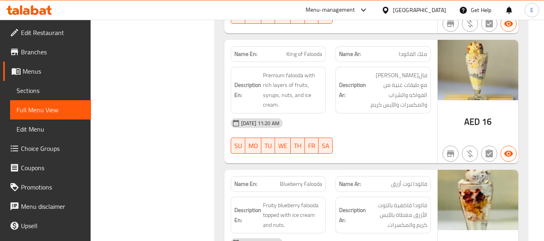
click at [306, 50] on span "King of Falooda" at bounding box center [304, 54] width 36 height 8
click at [413, 50] on span "ملك الفالودا" at bounding box center [412, 54] width 29 height 8
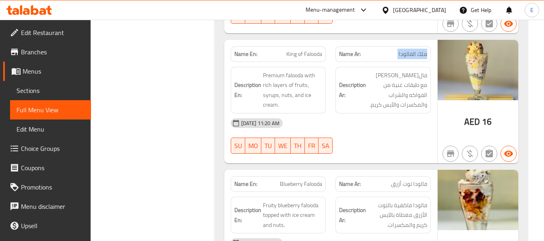
click at [413, 50] on span "ملك الفالودا" at bounding box center [412, 54] width 29 height 8
click at [405, 114] on div "[DATE] 11:20 AM" at bounding box center [331, 123] width 210 height 19
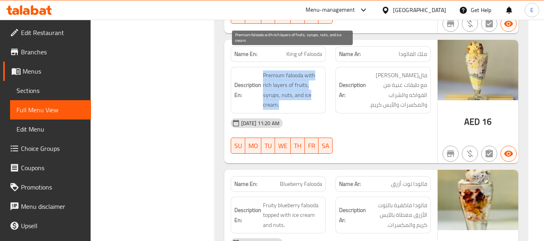
drag, startPoint x: 258, startPoint y: 54, endPoint x: 314, endPoint y: 83, distance: 62.8
click at [314, 83] on h6 "Description En: Premium falooda with rich layers of fruits, syrups, nuts, and i…" at bounding box center [278, 89] width 88 height 39
click at [314, 83] on span "Premium falooda with rich layers of fruits, syrups, nuts, and ice cream." at bounding box center [293, 89] width 60 height 39
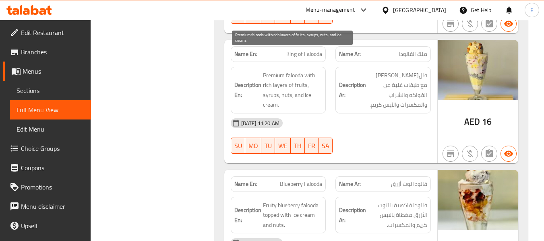
click at [314, 83] on span "Premium falooda with rich layers of fruits, syrups, nuts, and ice cream." at bounding box center [293, 89] width 60 height 39
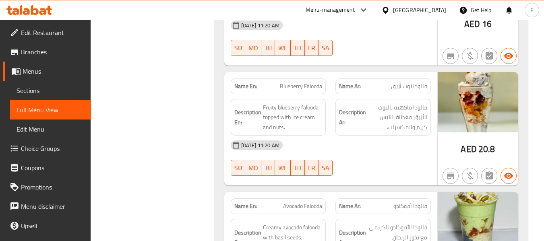
scroll to position [3542, 0]
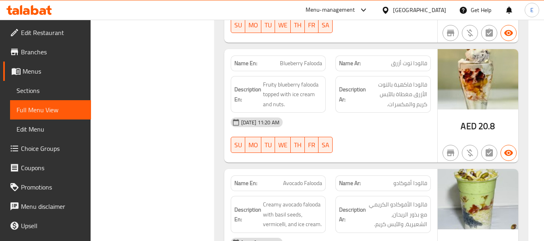
click at [417, 59] on span "فالودا توت أزرق" at bounding box center [409, 63] width 36 height 8
click at [310, 59] on span "Blueberry Falooda" at bounding box center [301, 63] width 42 height 8
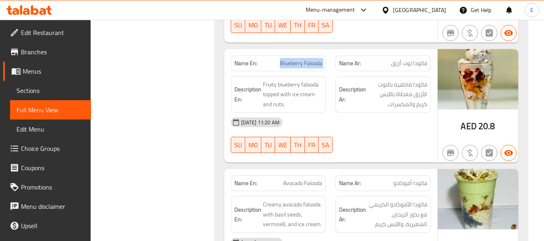
click at [310, 59] on span "Blueberry Falooda" at bounding box center [301, 63] width 42 height 8
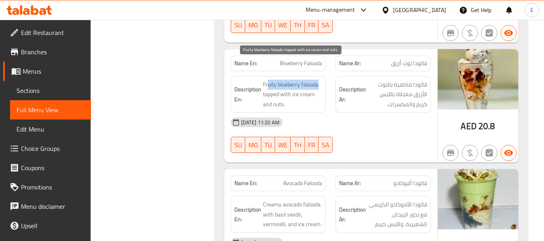
drag, startPoint x: 267, startPoint y: 60, endPoint x: 318, endPoint y: 64, distance: 50.5
click at [318, 80] on span "Fruity blueberry falooda topped with ice cream and nuts." at bounding box center [293, 95] width 60 height 30
drag, startPoint x: 262, startPoint y: 59, endPoint x: 317, endPoint y: 83, distance: 59.9
click at [317, 83] on div "Description En: Fruity blueberry falooda topped with ice cream and nuts." at bounding box center [278, 94] width 95 height 37
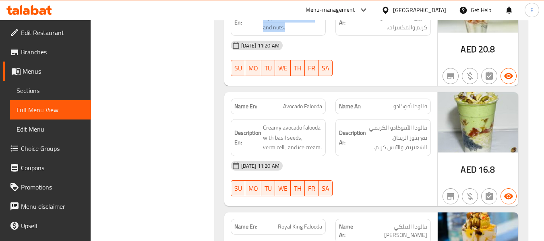
scroll to position [3663, 0]
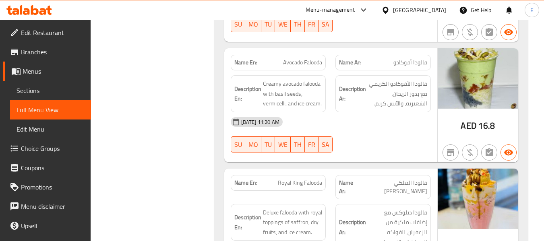
click at [409, 58] on span "فالودا أفوكادو" at bounding box center [410, 62] width 34 height 8
click at [391, 122] on div "03-09-2025 11:20 AM SU MO TU WE TH FR SA" at bounding box center [331, 134] width 210 height 45
click at [303, 58] on span "Avocado Falooda" at bounding box center [302, 62] width 39 height 8
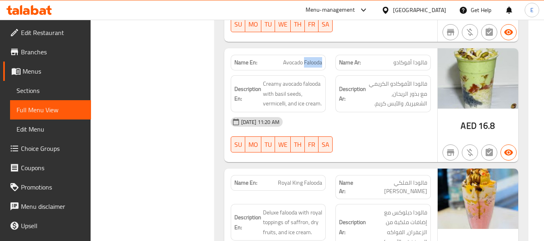
click at [303, 58] on span "Avocado Falooda" at bounding box center [302, 62] width 39 height 8
click at [350, 88] on h6 "Description Ar: فالودا الأفوكادو الكريمي مع بذور الريحان، الشعيرية، والآيس كريم." at bounding box center [383, 94] width 88 height 30
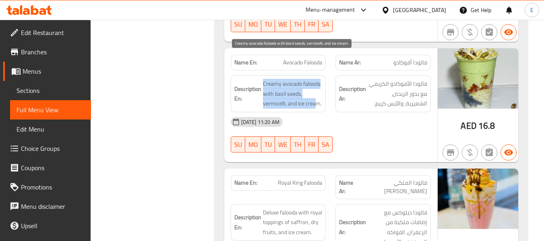
drag, startPoint x: 260, startPoint y: 58, endPoint x: 316, endPoint y: 79, distance: 60.0
click at [316, 79] on div "Description En: Creamy avocado falooda with basil seeds, vermicelli, and ice cr…" at bounding box center [278, 93] width 95 height 37
click at [316, 79] on span "Creamy avocado falooda with basil seeds, vermicelli, and ice cream." at bounding box center [293, 94] width 60 height 30
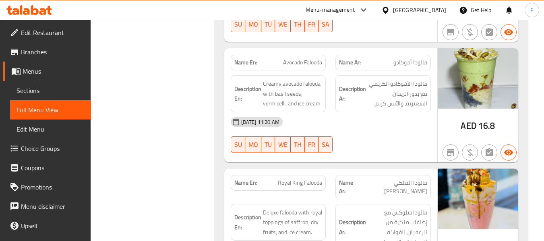
click at [405, 116] on div "03-09-2025 11:20 AM SU MO TU WE TH FR SA" at bounding box center [331, 134] width 210 height 45
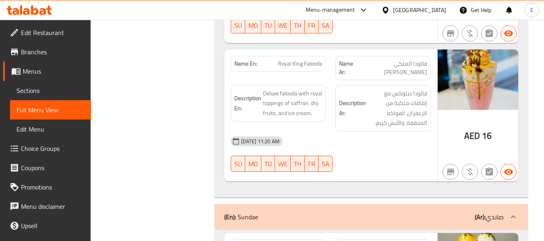
scroll to position [3783, 0]
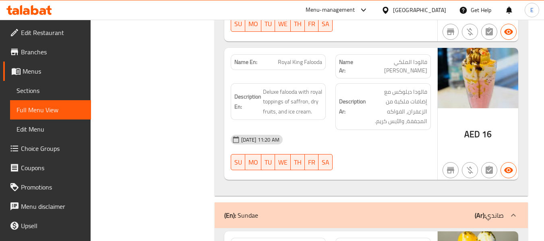
click at [401, 58] on span "فالودا الملكي [PERSON_NAME]" at bounding box center [392, 66] width 69 height 17
click at [303, 58] on span "Royal King Falooda" at bounding box center [300, 62] width 44 height 8
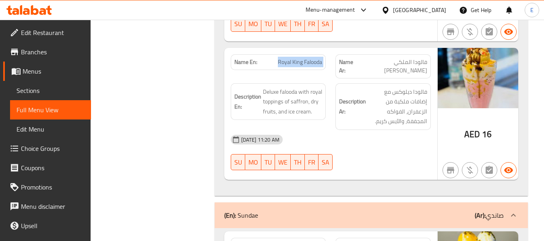
click at [303, 58] on span "Royal King Falooda" at bounding box center [300, 62] width 44 height 8
click at [392, 58] on span "فالودا الملكي [PERSON_NAME]" at bounding box center [392, 66] width 69 height 17
click at [361, 130] on div "[DATE] 11:20 AM" at bounding box center [331, 139] width 210 height 19
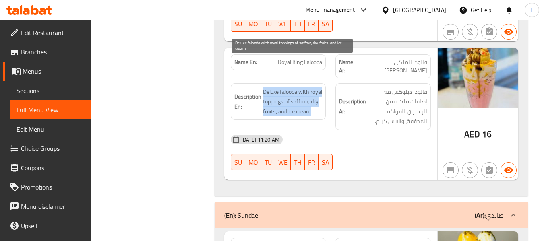
drag, startPoint x: 263, startPoint y: 61, endPoint x: 320, endPoint y: 85, distance: 61.5
click at [320, 87] on span "Deluxe falooda with royal toppings of saffron, dry fruits, and ice cream." at bounding box center [293, 102] width 60 height 30
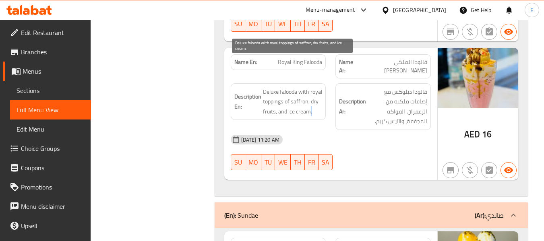
click at [320, 87] on span "Deluxe falooda with royal toppings of saffron, dry fruits, and ice cream." at bounding box center [293, 102] width 60 height 30
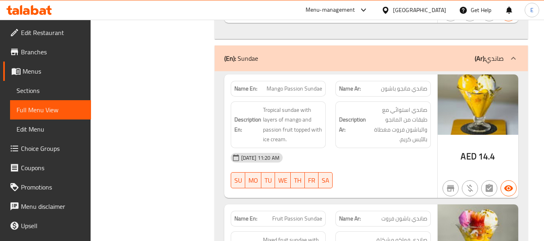
scroll to position [3944, 0]
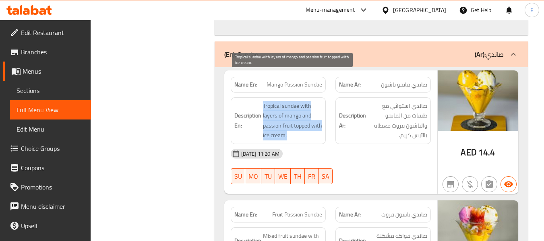
drag, startPoint x: 260, startPoint y: 75, endPoint x: 322, endPoint y: 105, distance: 69.1
click at [322, 105] on span "Tropical sundae with layers of mango and passion fruit topped with ice cream." at bounding box center [293, 120] width 60 height 39
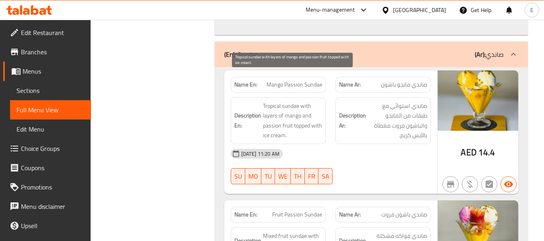
click at [322, 105] on span "Tropical sundae with layers of mango and passion fruit topped with ice cream." at bounding box center [293, 120] width 60 height 39
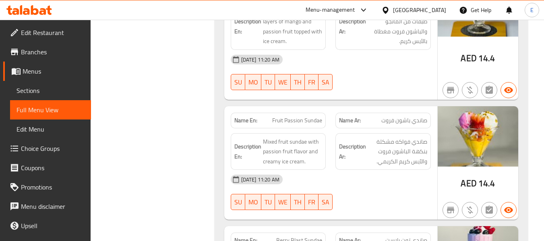
scroll to position [4065, 0]
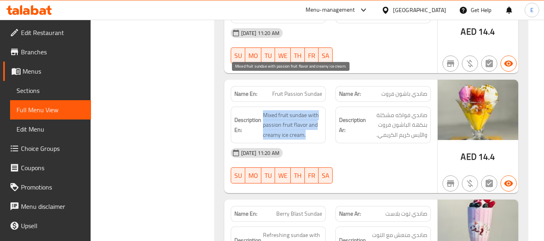
drag, startPoint x: 262, startPoint y: 81, endPoint x: 319, endPoint y: 103, distance: 61.4
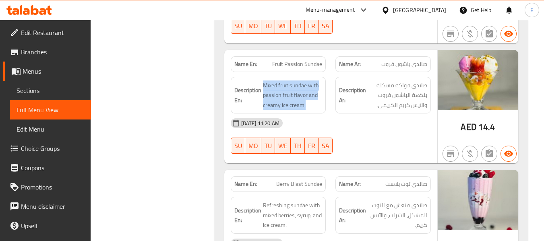
scroll to position [4142, 0]
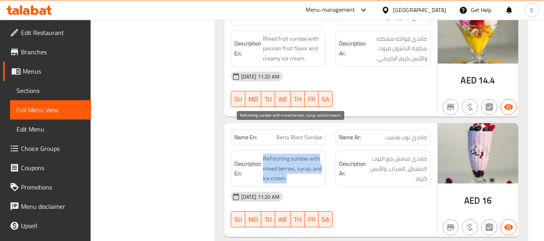
drag, startPoint x: 262, startPoint y: 124, endPoint x: 309, endPoint y: 152, distance: 54.9
click at [309, 154] on span "Refreshing sundae with mixed berries, syrup, and ice cream." at bounding box center [293, 169] width 60 height 30
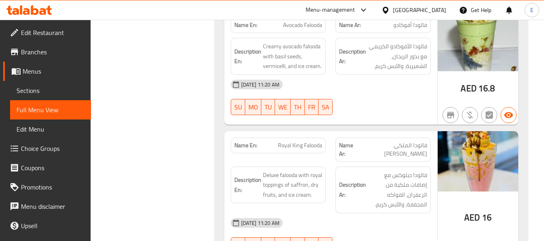
scroll to position [3699, 0]
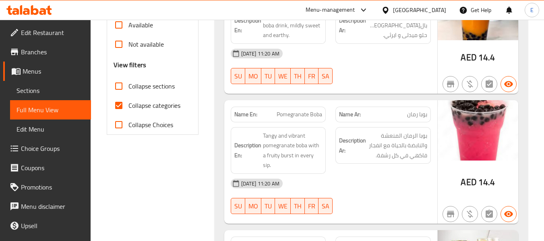
scroll to position [282, 0]
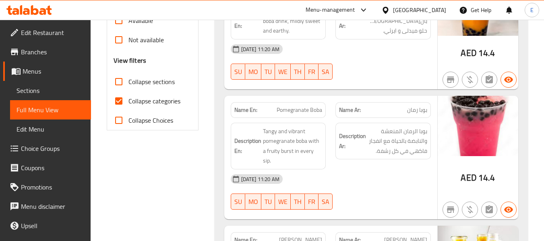
click at [123, 103] on input "Collapse categories" at bounding box center [118, 100] width 19 height 19
checkbox input "false"
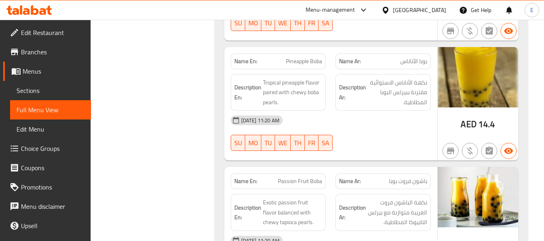
scroll to position [644, 0]
